Goal: Task Accomplishment & Management: Manage account settings

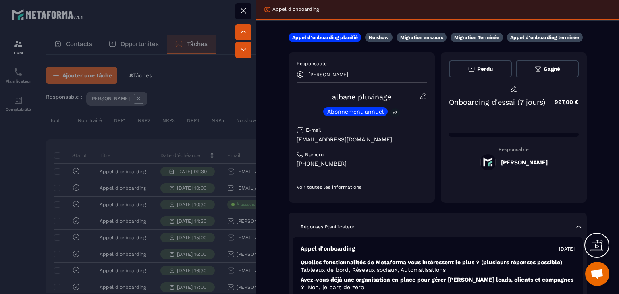
scroll to position [0, 48]
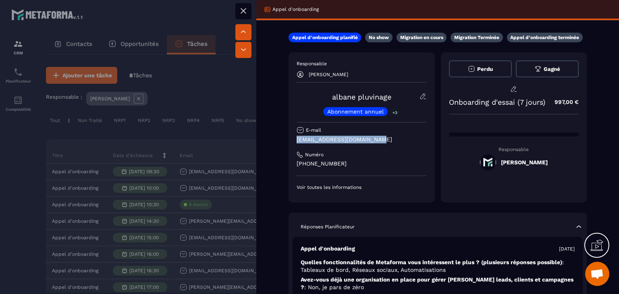
drag, startPoint x: 375, startPoint y: 139, endPoint x: 296, endPoint y: 139, distance: 78.5
click at [296, 139] on p "[EMAIL_ADDRESS][DOMAIN_NAME]" at bounding box center [361, 140] width 130 height 8
copy p "[EMAIL_ADDRESS][DOMAIN_NAME]"
click at [244, 14] on icon at bounding box center [243, 11] width 10 height 10
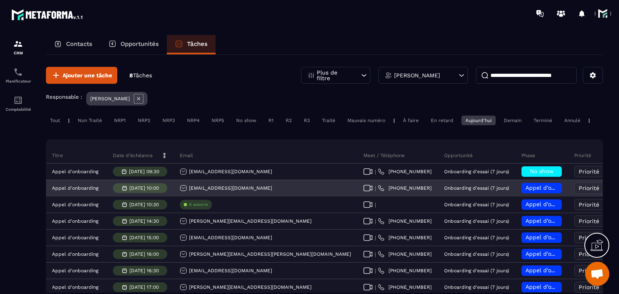
click at [525, 191] on span "Appel d’onboarding planifié" at bounding box center [563, 187] width 76 height 6
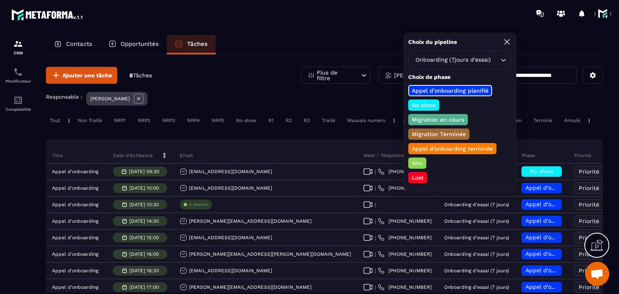
click at [435, 145] on p "Appel d’onboarding terminée" at bounding box center [451, 149] width 83 height 8
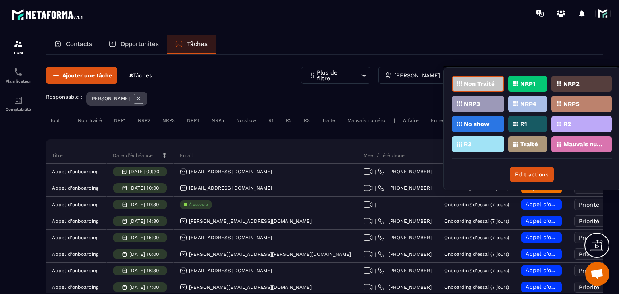
click at [530, 148] on div "Traité" at bounding box center [527, 144] width 39 height 16
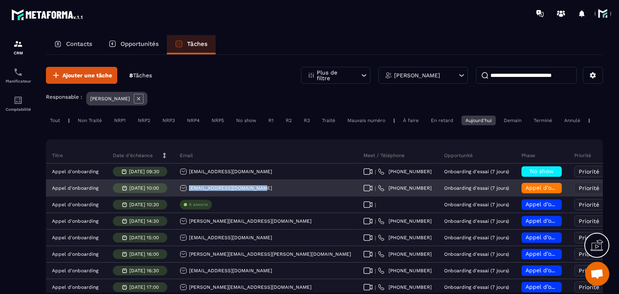
drag, startPoint x: 264, startPoint y: 197, endPoint x: 187, endPoint y: 199, distance: 77.4
click at [187, 197] on div "[EMAIL_ADDRESS][DOMAIN_NAME]" at bounding box center [266, 188] width 184 height 16
copy p "[EMAIL_ADDRESS][DOMAIN_NAME]"
